Goal: Information Seeking & Learning: Learn about a topic

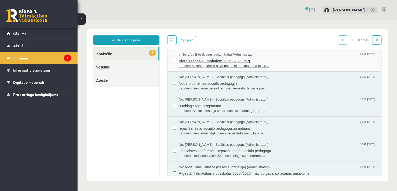
click at [215, 66] on span "Labdien!Aicinām pieteikt savu dalību šī mācību gada olimp..." at bounding box center [277, 66] width 197 height 5
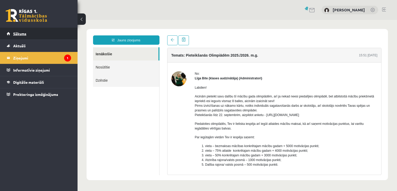
click at [14, 35] on span "Sākums" at bounding box center [19, 33] width 13 height 5
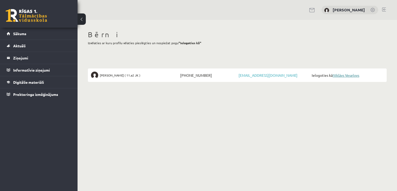
click at [343, 75] on link "Niklāvs Veselovs" at bounding box center [346, 75] width 27 height 5
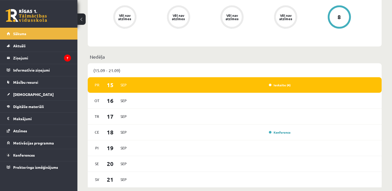
scroll to position [300, 0]
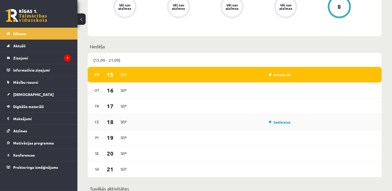
click at [286, 124] on link "Konference" at bounding box center [280, 122] width 22 height 4
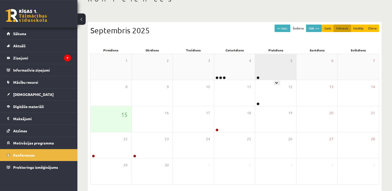
scroll to position [55, 0]
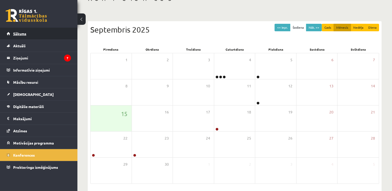
click at [18, 34] on span "Sākums" at bounding box center [19, 33] width 13 height 5
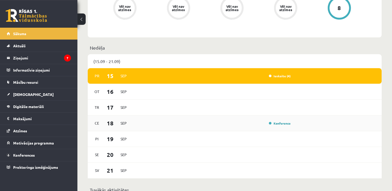
scroll to position [300, 0]
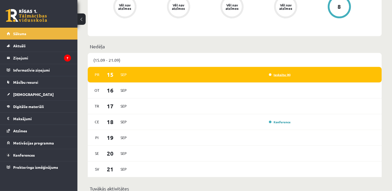
click at [285, 75] on link "Ieskaite (4)" at bounding box center [280, 75] width 22 height 4
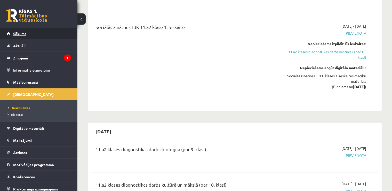
scroll to position [464, 0]
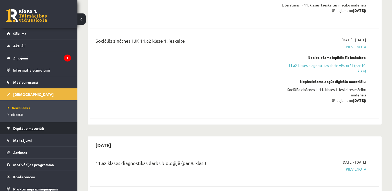
click at [17, 128] on span "Digitālie materiāli" at bounding box center [28, 128] width 31 height 5
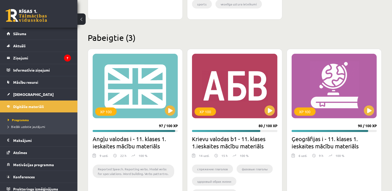
scroll to position [600, 0]
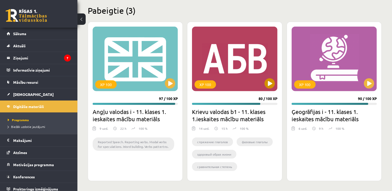
click at [247, 80] on div "XP 100" at bounding box center [234, 59] width 85 height 65
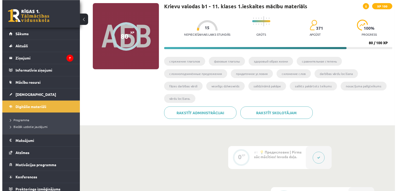
scroll to position [136, 0]
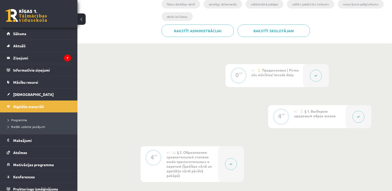
click at [309, 78] on div at bounding box center [316, 75] width 26 height 23
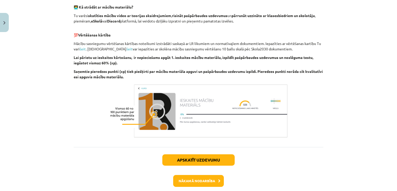
scroll to position [352, 0]
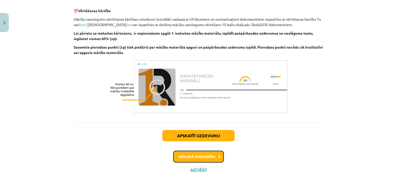
click at [194, 154] on button "Nākamā nodarbība" at bounding box center [198, 157] width 51 height 12
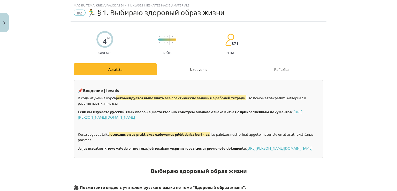
scroll to position [36, 0]
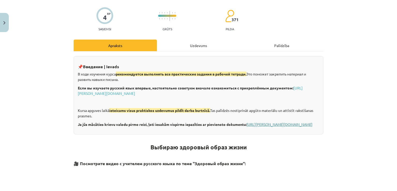
click at [300, 125] on link "[URL][PERSON_NAME][DOMAIN_NAME]" at bounding box center [280, 124] width 66 height 5
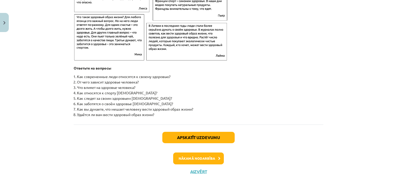
scroll to position [843, 0]
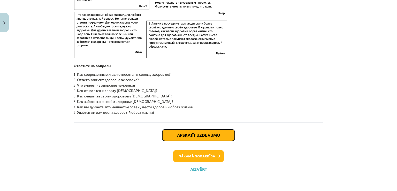
click at [204, 136] on button "Apskatīt uzdevumu" at bounding box center [198, 134] width 72 height 11
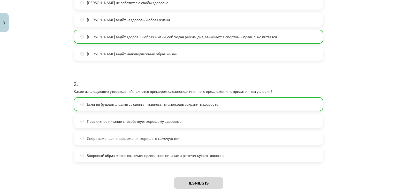
scroll to position [211, 0]
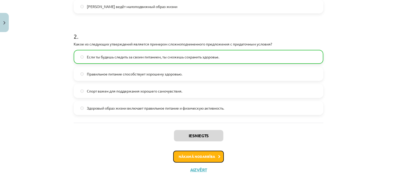
click at [200, 158] on button "Nākamā nodarbība" at bounding box center [198, 157] width 51 height 12
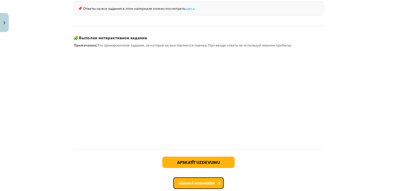
scroll to position [480, 0]
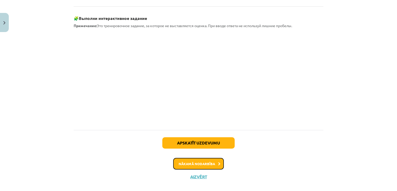
click at [204, 158] on button "Nākamā nodarbība" at bounding box center [198, 164] width 51 height 12
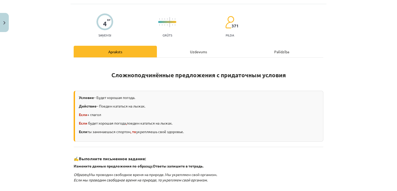
scroll to position [0, 0]
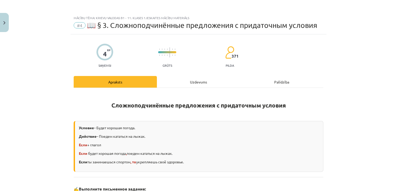
click at [195, 84] on div "Uzdevums" at bounding box center [198, 82] width 83 height 12
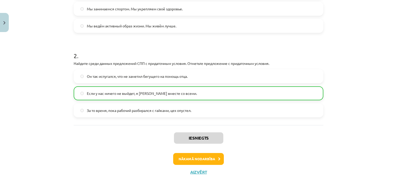
scroll to position [147, 0]
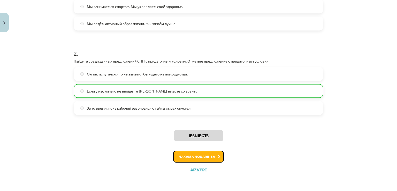
click at [201, 157] on button "Nākamā nodarbība" at bounding box center [198, 157] width 51 height 12
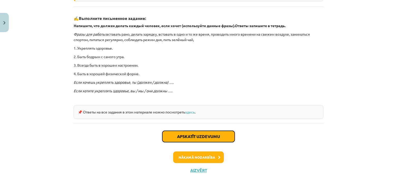
click at [215, 132] on button "Apskatīt uzdevumu" at bounding box center [198, 136] width 72 height 11
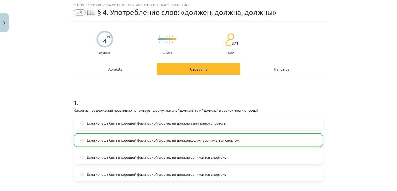
scroll to position [13, 0]
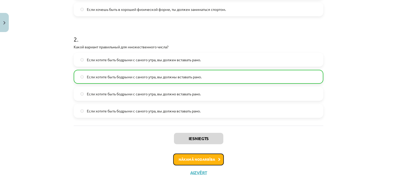
click at [197, 159] on button "Nākamā nodarbība" at bounding box center [198, 159] width 51 height 12
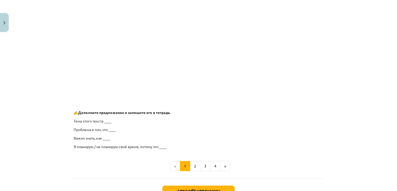
scroll to position [390, 0]
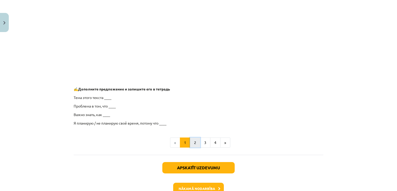
click at [196, 146] on button "2" at bounding box center [195, 142] width 10 height 10
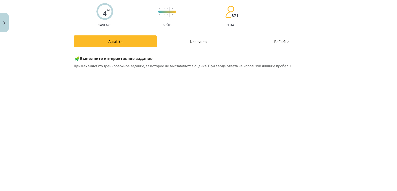
scroll to position [8, 0]
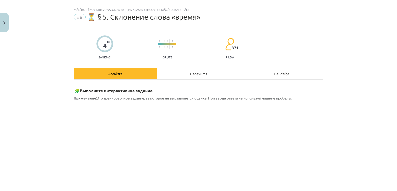
click at [196, 71] on div "Uzdevums" at bounding box center [198, 74] width 83 height 12
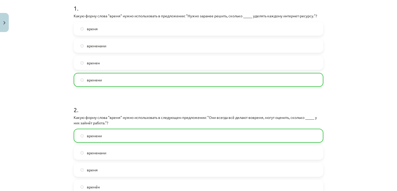
scroll to position [178, 0]
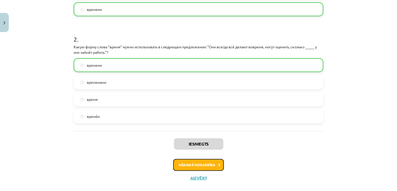
click at [202, 161] on button "Nākamā nodarbība" at bounding box center [198, 165] width 51 height 12
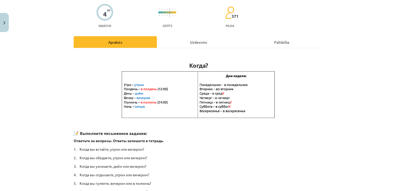
scroll to position [33, 0]
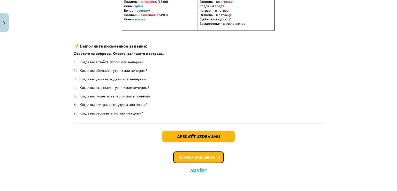
click at [210, 158] on button "Nākamā nodarbība" at bounding box center [198, 157] width 51 height 12
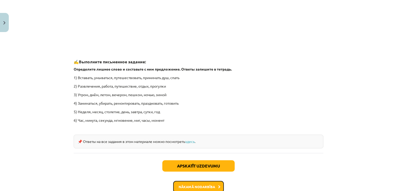
scroll to position [789, 0]
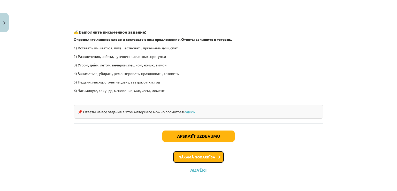
click at [219, 158] on button "Nākamā nodarbība" at bounding box center [198, 157] width 51 height 12
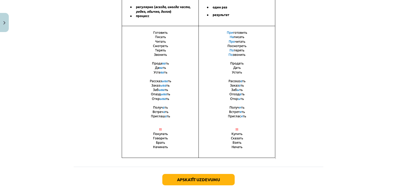
scroll to position [377, 0]
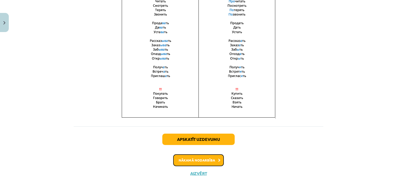
click at [210, 161] on button "Nākamā nodarbība" at bounding box center [198, 160] width 51 height 12
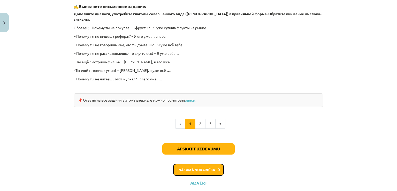
scroll to position [477, 0]
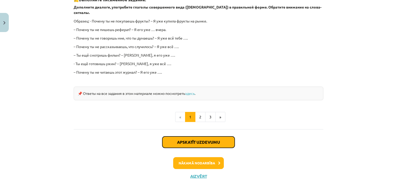
click at [207, 136] on button "Apskatīt uzdevumu" at bounding box center [198, 141] width 72 height 11
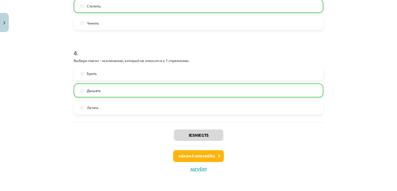
scroll to position [315, 0]
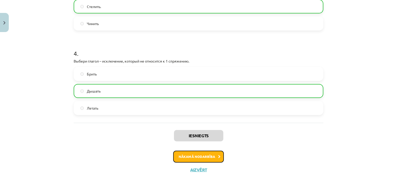
click at [201, 159] on button "Nākamā nodarbība" at bounding box center [198, 157] width 51 height 12
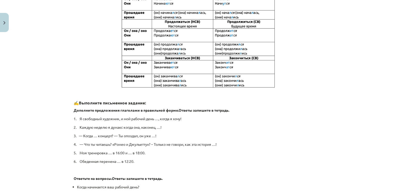
scroll to position [284, 0]
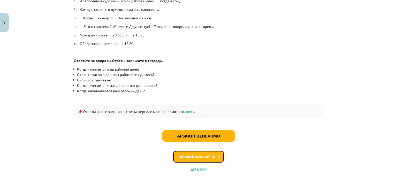
click at [203, 159] on button "Nākamā nodarbība" at bounding box center [198, 157] width 51 height 12
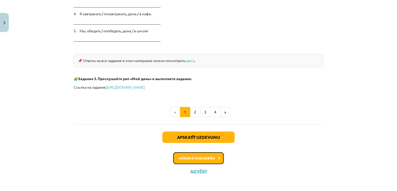
scroll to position [890, 0]
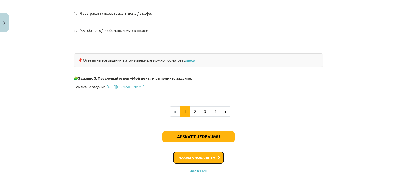
click at [203, 158] on button "Nākamā nodarbība" at bounding box center [198, 158] width 51 height 12
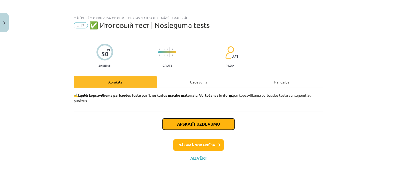
click at [200, 125] on button "Apskatīt uzdevumu" at bounding box center [198, 123] width 72 height 11
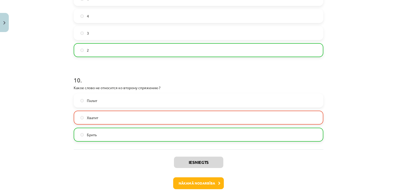
scroll to position [992, 0]
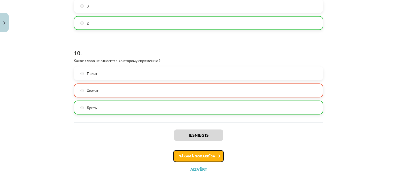
click at [210, 157] on button "Nākamā nodarbība" at bounding box center [198, 156] width 51 height 12
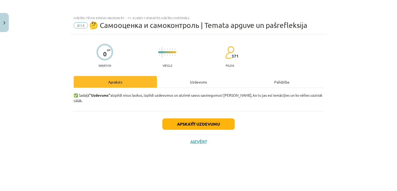
scroll to position [0, 0]
click at [192, 84] on div "Uzdevums" at bounding box center [198, 82] width 83 height 12
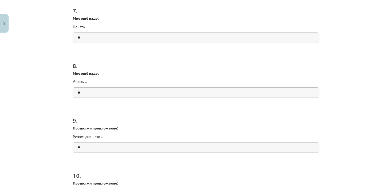
scroll to position [687, 0]
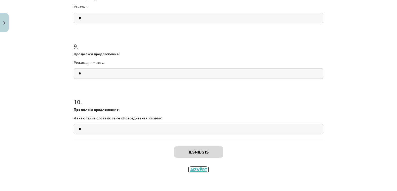
click at [200, 170] on button "Aizvērt" at bounding box center [199, 169] width 20 height 5
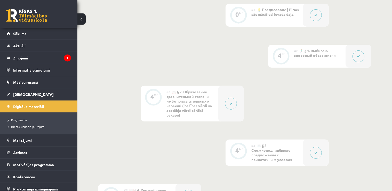
scroll to position [172, 0]
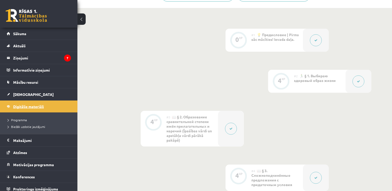
click at [24, 109] on link "Digitālie materiāli" at bounding box center [39, 107] width 64 height 12
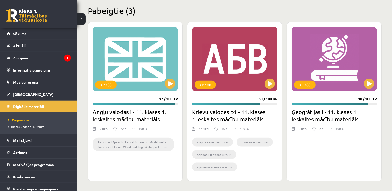
scroll to position [600, 0]
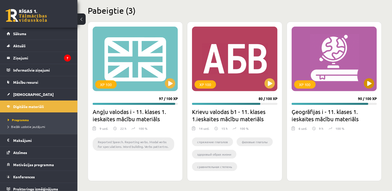
click at [336, 80] on div "XP 100" at bounding box center [334, 59] width 85 height 65
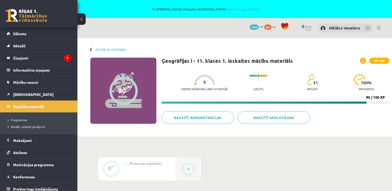
click at [379, 27] on link at bounding box center [380, 28] width 4 height 4
